Goal: Task Accomplishment & Management: Manage account settings

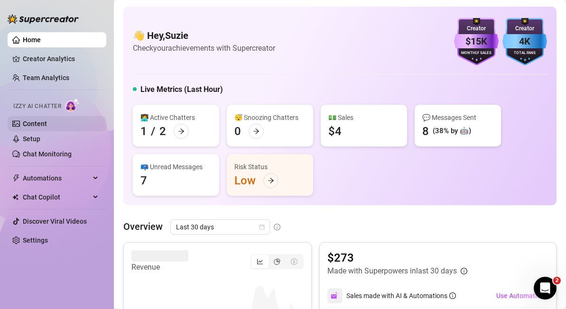
click at [24, 121] on link "Content" at bounding box center [35, 124] width 24 height 8
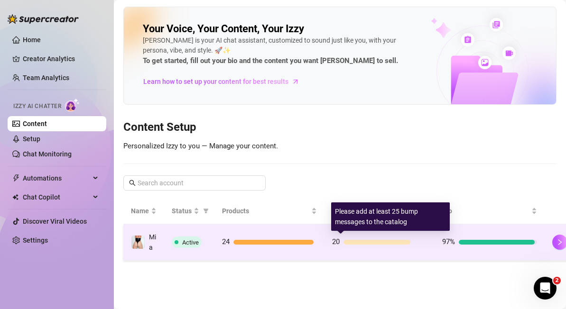
click at [357, 242] on div at bounding box center [377, 242] width 67 height 5
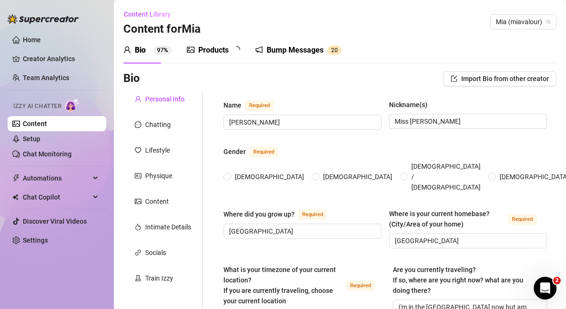
radio input "true"
type input "[DATE]"
click at [215, 51] on div "Products" at bounding box center [213, 50] width 30 height 11
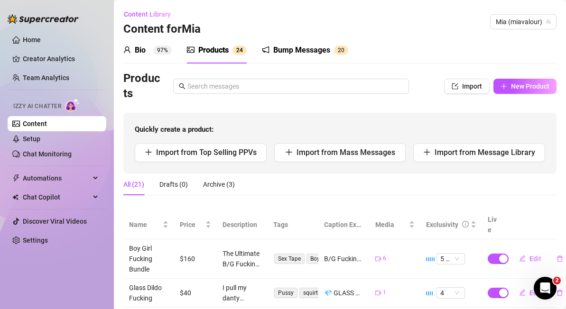
click at [295, 49] on div "Bump Messages" at bounding box center [301, 50] width 57 height 11
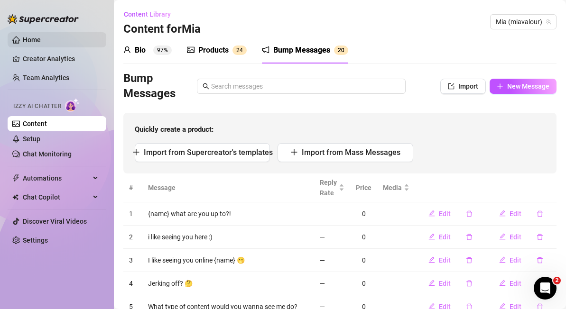
click at [33, 39] on link "Home" at bounding box center [32, 40] width 18 height 8
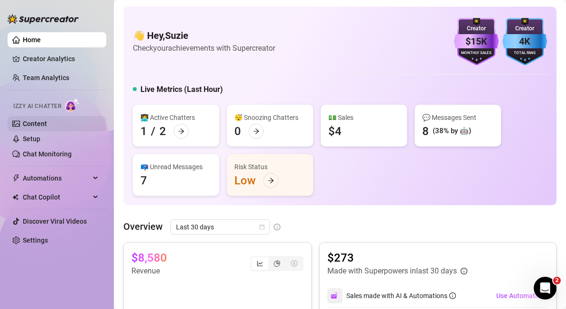
click at [39, 122] on link "Content" at bounding box center [35, 124] width 24 height 8
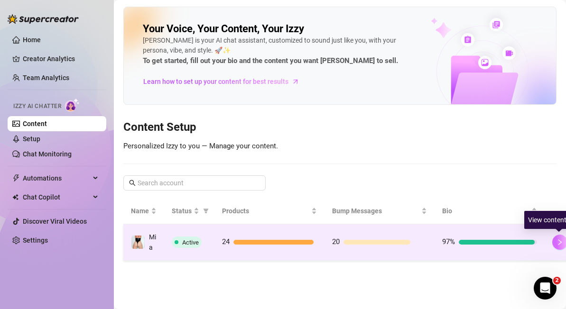
click at [563, 240] on button "button" at bounding box center [559, 242] width 15 height 15
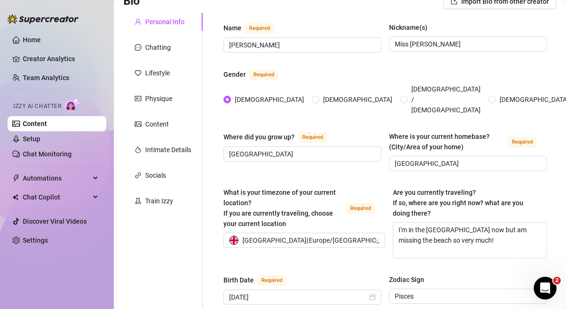
scroll to position [81, 0]
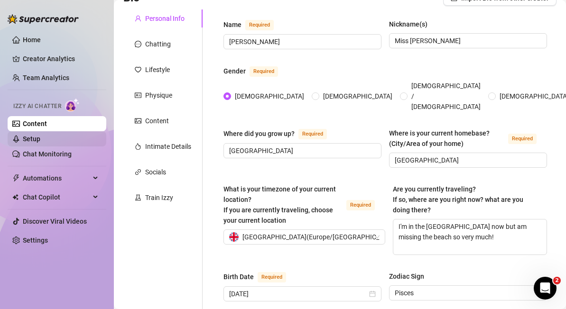
click at [37, 139] on link "Setup" at bounding box center [32, 139] width 18 height 8
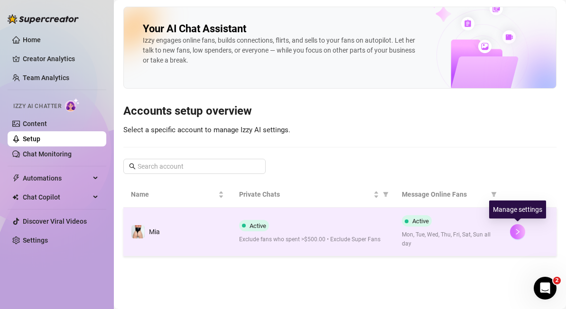
click at [521, 233] on button "button" at bounding box center [517, 232] width 15 height 15
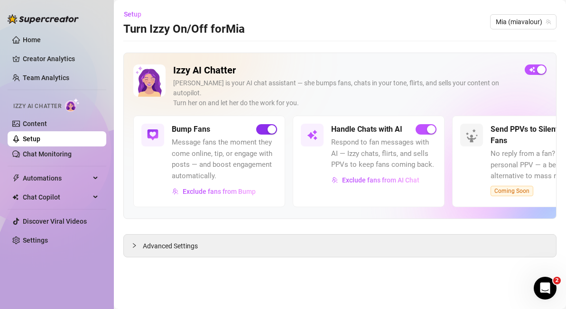
click at [271, 125] on div "button" at bounding box center [272, 129] width 9 height 9
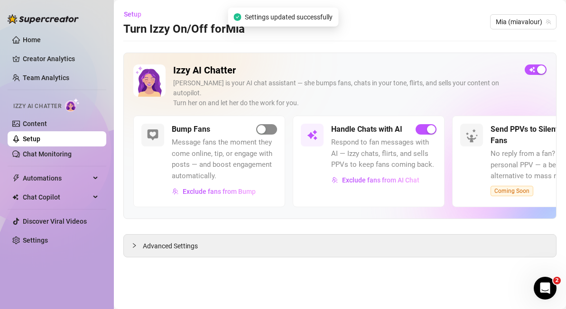
click at [260, 125] on div "button" at bounding box center [261, 129] width 9 height 9
click at [543, 68] on div "button" at bounding box center [541, 70] width 9 height 9
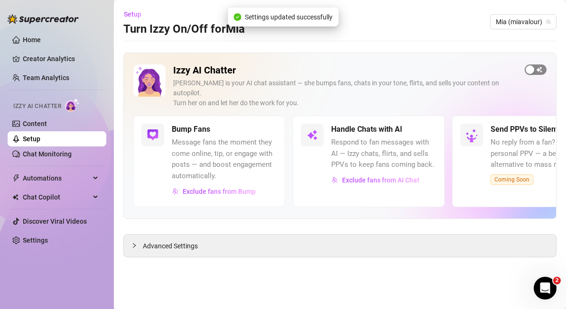
click at [529, 71] on div "button" at bounding box center [530, 70] width 9 height 9
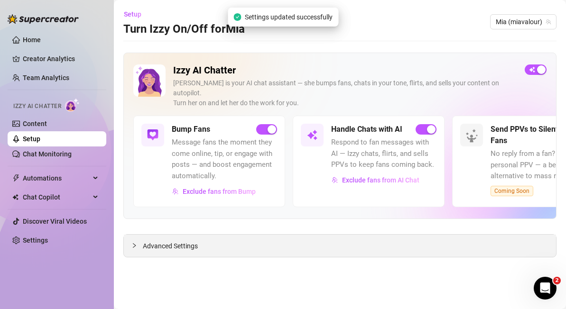
click at [188, 241] on span "Advanced Settings" at bounding box center [170, 246] width 55 height 10
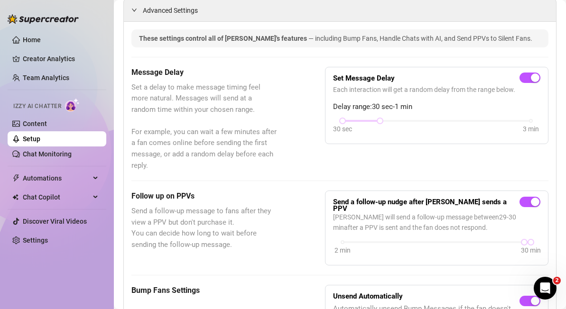
scroll to position [236, 0]
click at [380, 118] on div at bounding box center [380, 120] width 5 height 5
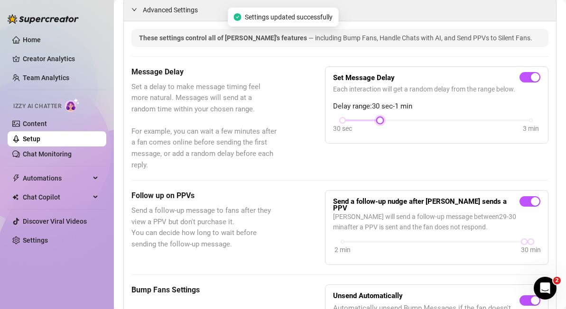
scroll to position [309, 0]
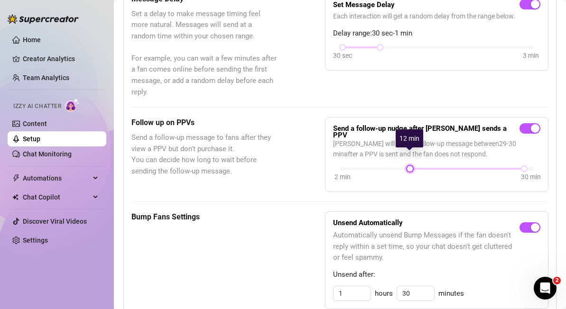
drag, startPoint x: 527, startPoint y: 155, endPoint x: 402, endPoint y: 158, distance: 124.4
click at [402, 166] on div "2 min 30 min" at bounding box center [436, 175] width 207 height 18
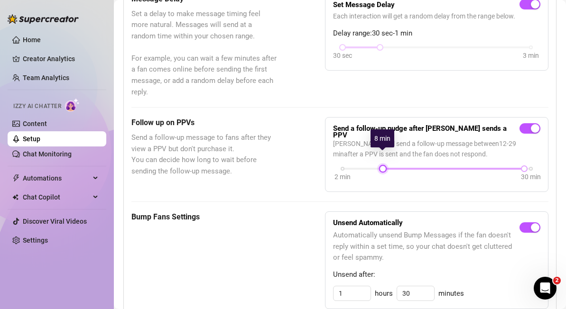
drag, startPoint x: 410, startPoint y: 157, endPoint x: 383, endPoint y: 158, distance: 27.5
click at [383, 167] on div at bounding box center [383, 169] width 5 height 5
click at [378, 167] on div at bounding box center [376, 169] width 5 height 5
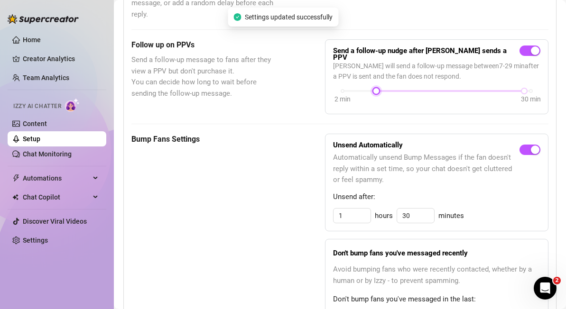
scroll to position [388, 0]
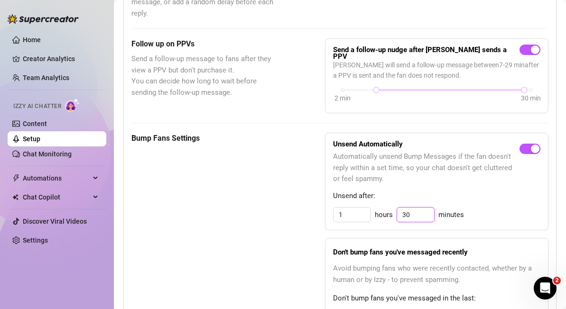
click at [423, 208] on input "30" at bounding box center [415, 215] width 37 height 14
type input "30"
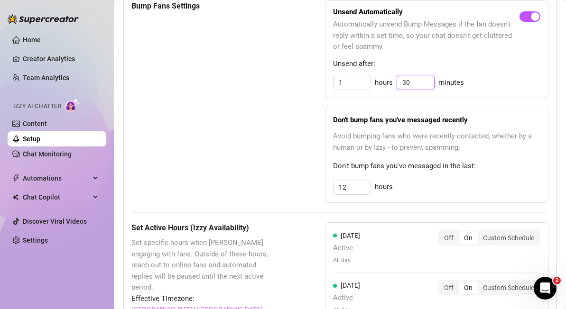
scroll to position [520, 0]
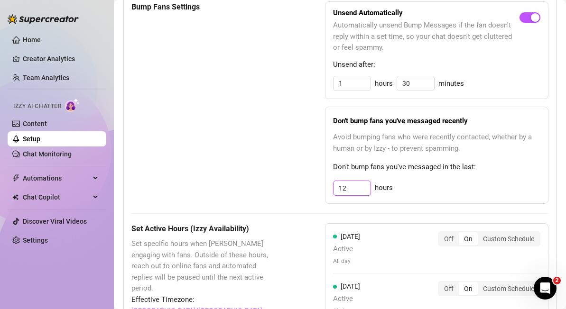
click at [361, 91] on input "12" at bounding box center [352, 83] width 37 height 14
type input "1"
type input "24"
click at [429, 181] on div "24 hours" at bounding box center [436, 188] width 207 height 15
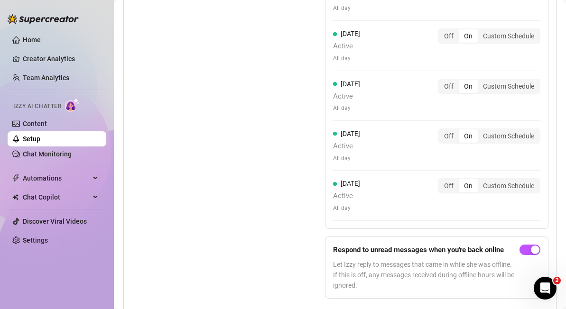
scroll to position [887, 0]
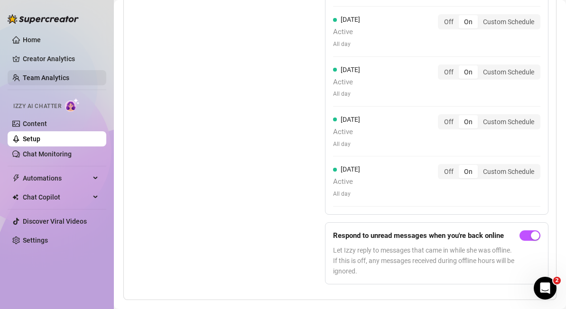
click at [53, 75] on link "Team Analytics" at bounding box center [46, 78] width 47 height 8
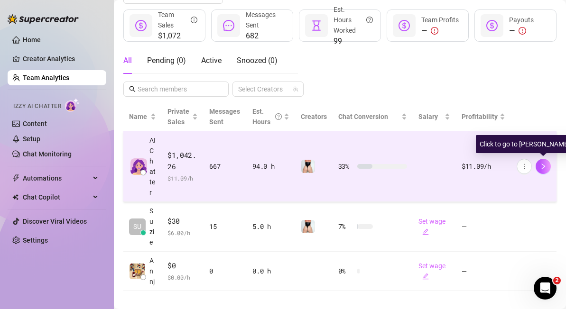
scroll to position [142, 0]
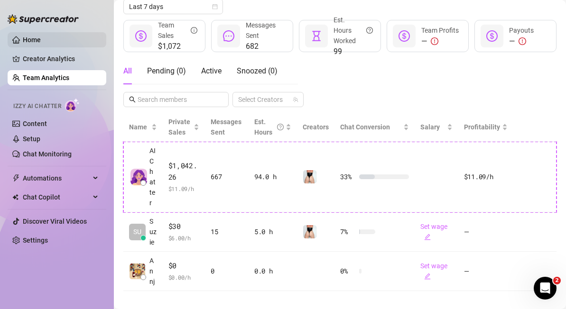
click at [37, 36] on link "Home" at bounding box center [32, 40] width 18 height 8
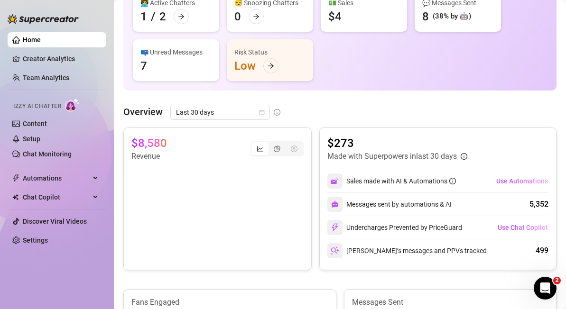
scroll to position [117, 0]
